Goal: Information Seeking & Learning: Find specific fact

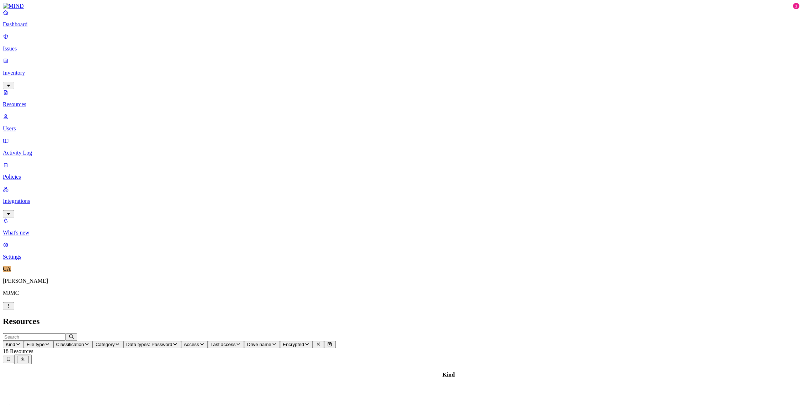
drag, startPoint x: 302, startPoint y: 238, endPoint x: 344, endPoint y: 241, distance: 42.5
drag, startPoint x: 603, startPoint y: 150, endPoint x: 683, endPoint y: 152, distance: 79.7
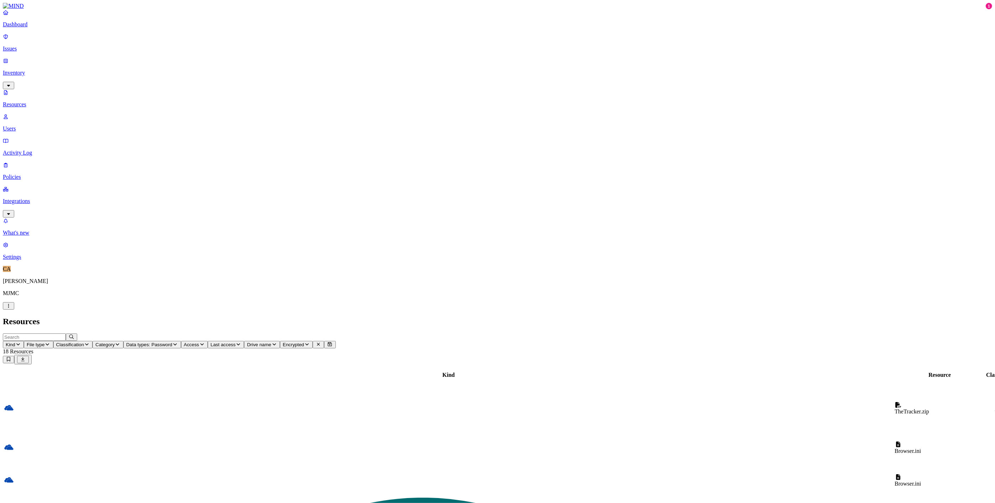
drag, startPoint x: 692, startPoint y: 35, endPoint x: 586, endPoint y: 40, distance: 106.1
click at [802, 378] on div at bounding box center [949, 378] width 16 height 0
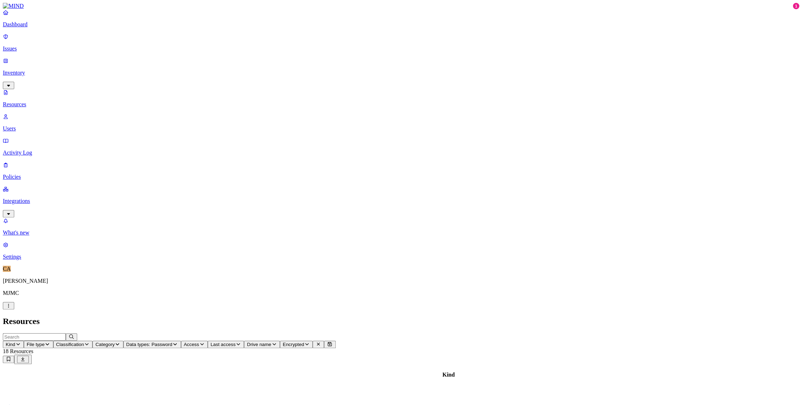
drag, startPoint x: 715, startPoint y: 37, endPoint x: 788, endPoint y: 42, distance: 72.7
drag, startPoint x: 602, startPoint y: 38, endPoint x: 533, endPoint y: 40, distance: 69.7
drag, startPoint x: 451, startPoint y: 37, endPoint x: 379, endPoint y: 36, distance: 71.5
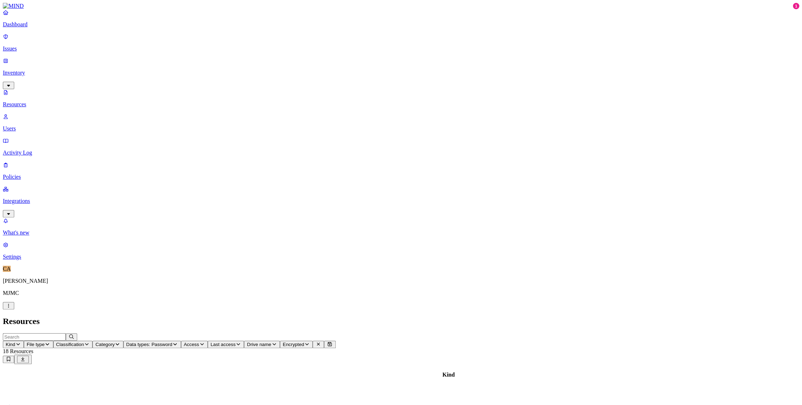
drag, startPoint x: 638, startPoint y: 38, endPoint x: 781, endPoint y: 41, distance: 143.0
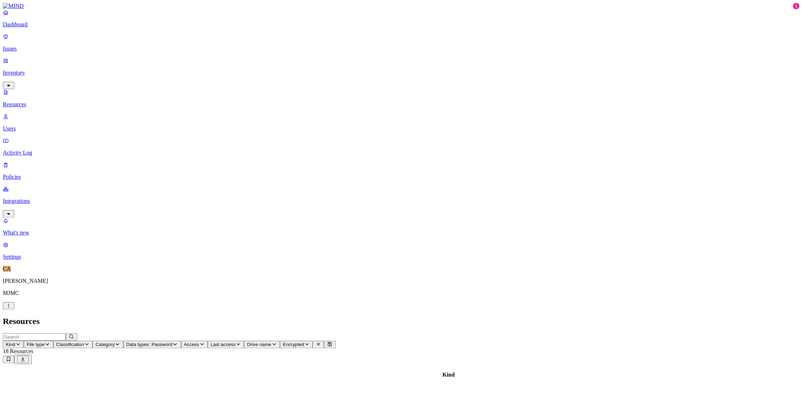
click at [39, 101] on p "Resources" at bounding box center [401, 104] width 796 height 6
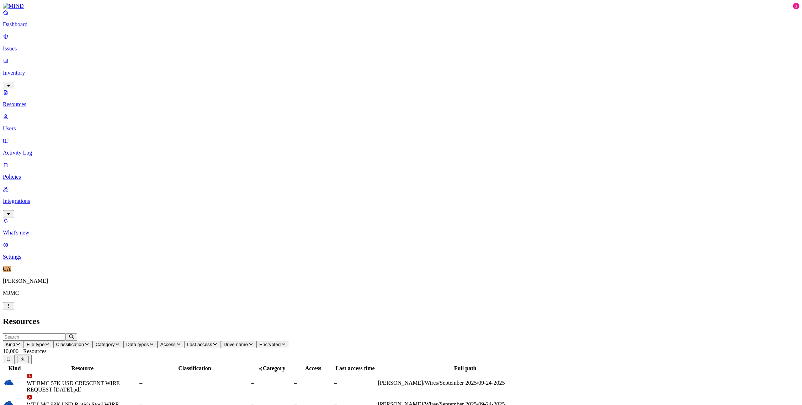
click at [27, 28] on p "Dashboard" at bounding box center [401, 24] width 796 height 6
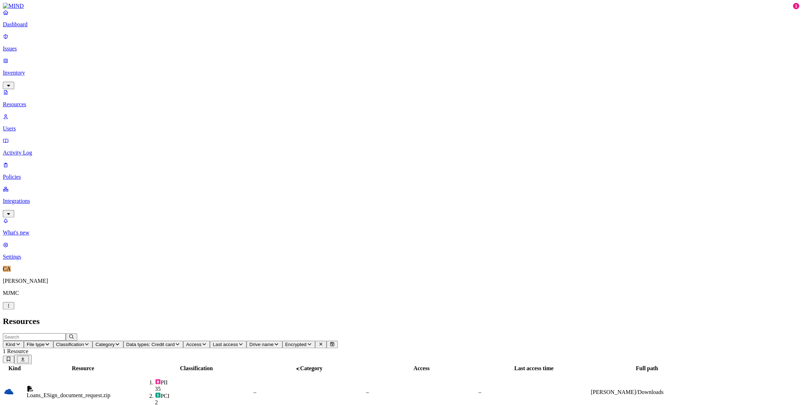
click at [29, 28] on p "Dashboard" at bounding box center [401, 24] width 796 height 6
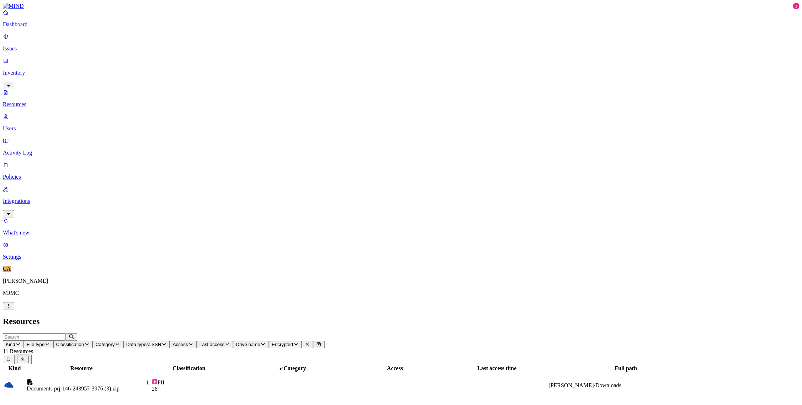
drag, startPoint x: 222, startPoint y: 39, endPoint x: 351, endPoint y: 48, distance: 129.0
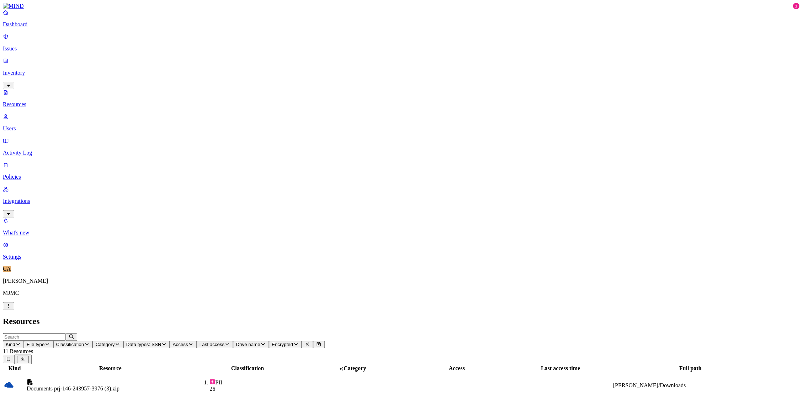
click at [32, 28] on p "Dashboard" at bounding box center [401, 24] width 796 height 6
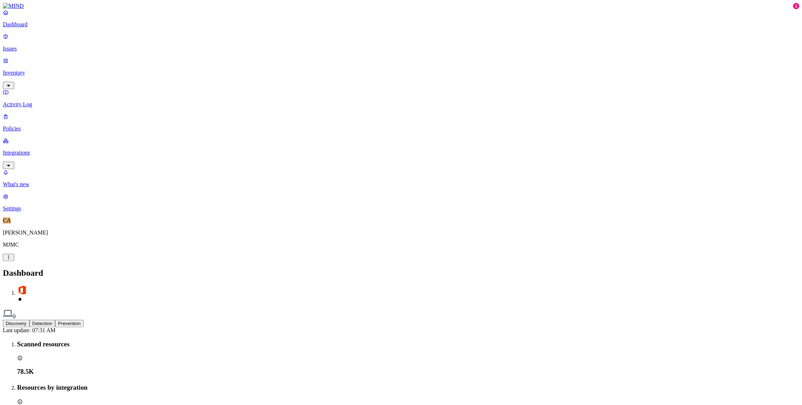
drag, startPoint x: 28, startPoint y: 59, endPoint x: 33, endPoint y: 66, distance: 8.8
click at [28, 70] on p "Inventory" at bounding box center [401, 73] width 796 height 6
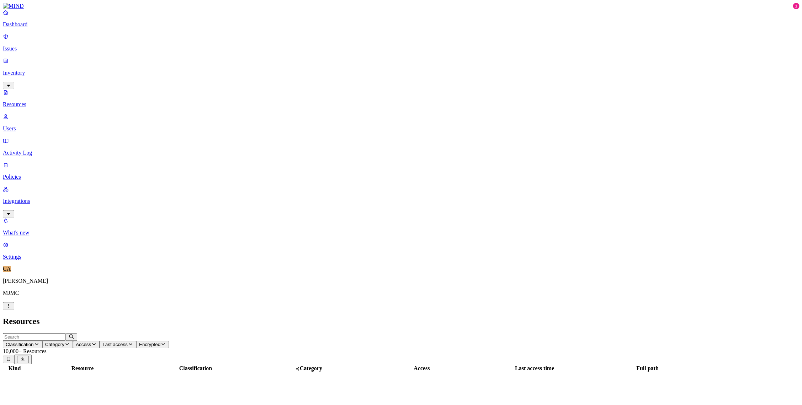
click at [34, 47] on p "Issues" at bounding box center [401, 49] width 796 height 6
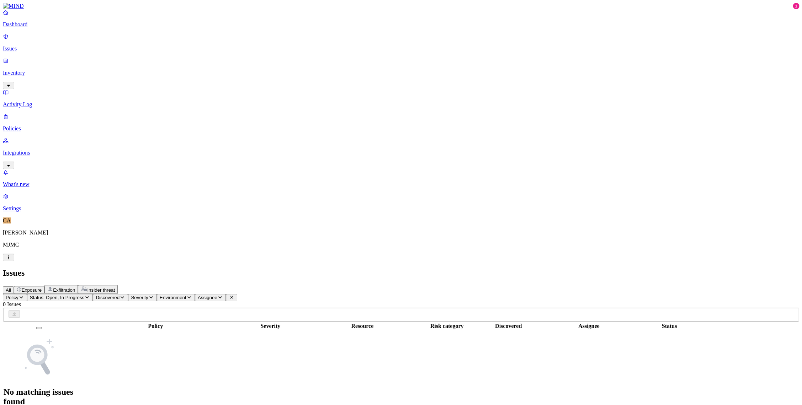
click at [42, 62] on link "Inventory" at bounding box center [401, 73] width 796 height 31
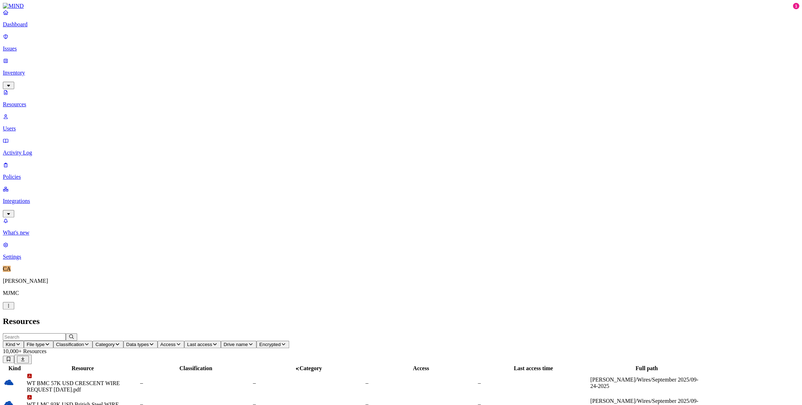
click at [66, 334] on input "text" at bounding box center [34, 337] width 63 height 7
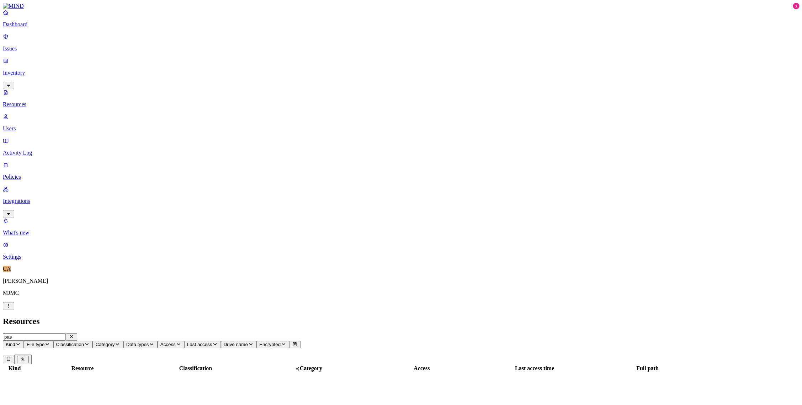
type input "pass"
click at [74, 335] on icon "button" at bounding box center [72, 337] width 6 height 5
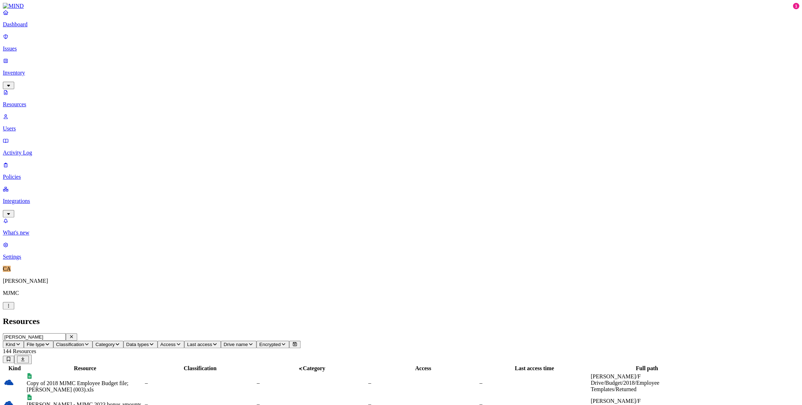
drag, startPoint x: 223, startPoint y: 38, endPoint x: 335, endPoint y: 42, distance: 112.1
click at [255, 372] on div at bounding box center [197, 372] width 117 height 0
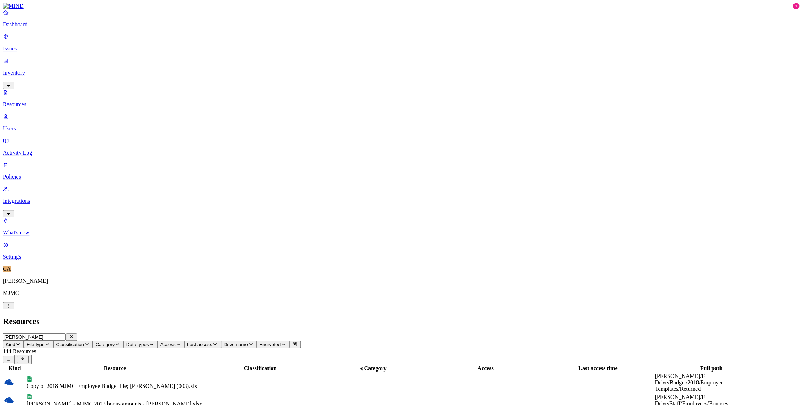
scroll to position [90, 0]
drag, startPoint x: 286, startPoint y: 40, endPoint x: 388, endPoint y: 50, distance: 102.2
type input "[PERSON_NAME]"
click at [289, 365] on th "Classification" at bounding box center [260, 368] width 112 height 7
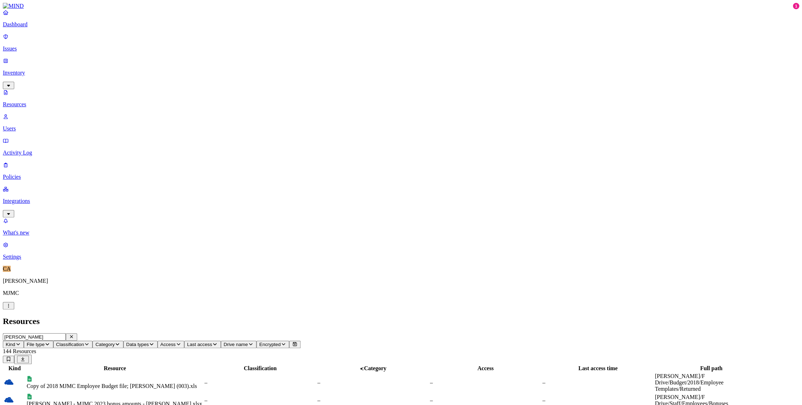
drag, startPoint x: 287, startPoint y: 39, endPoint x: 378, endPoint y: 47, distance: 92.1
click at [73, 336] on icon "button" at bounding box center [71, 337] width 3 height 3
